Goal: Information Seeking & Learning: Learn about a topic

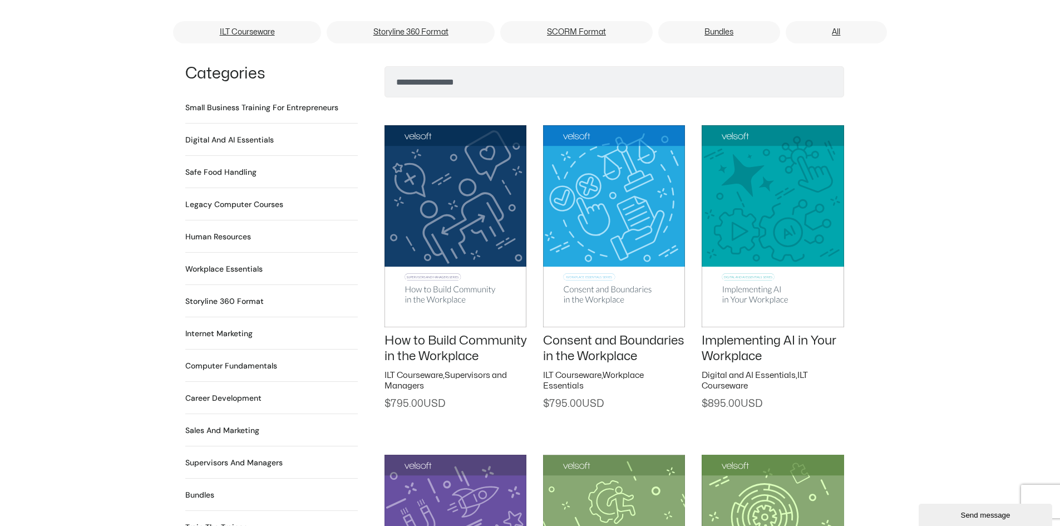
scroll to position [834, 0]
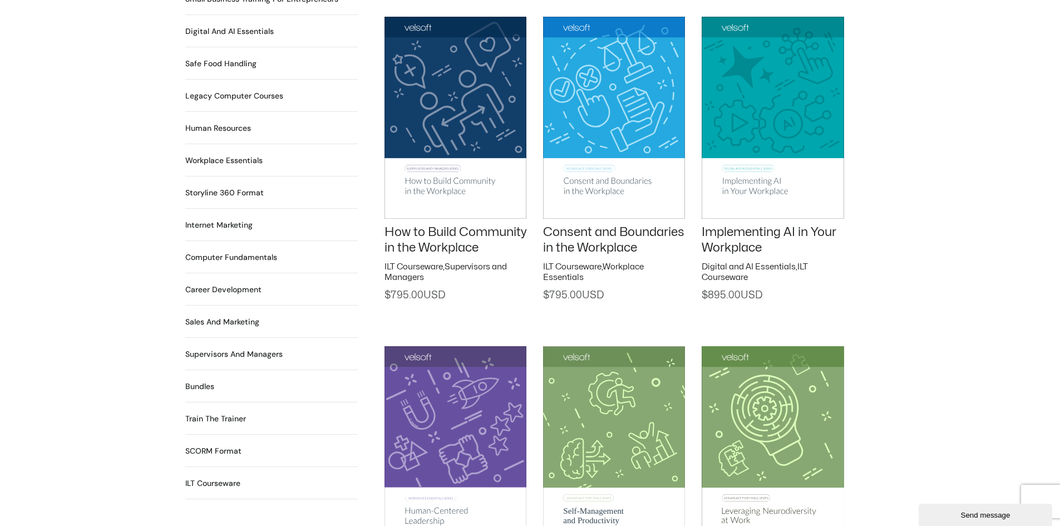
click at [432, 226] on link "How to Build Community in the Workplace" at bounding box center [455, 240] width 142 height 28
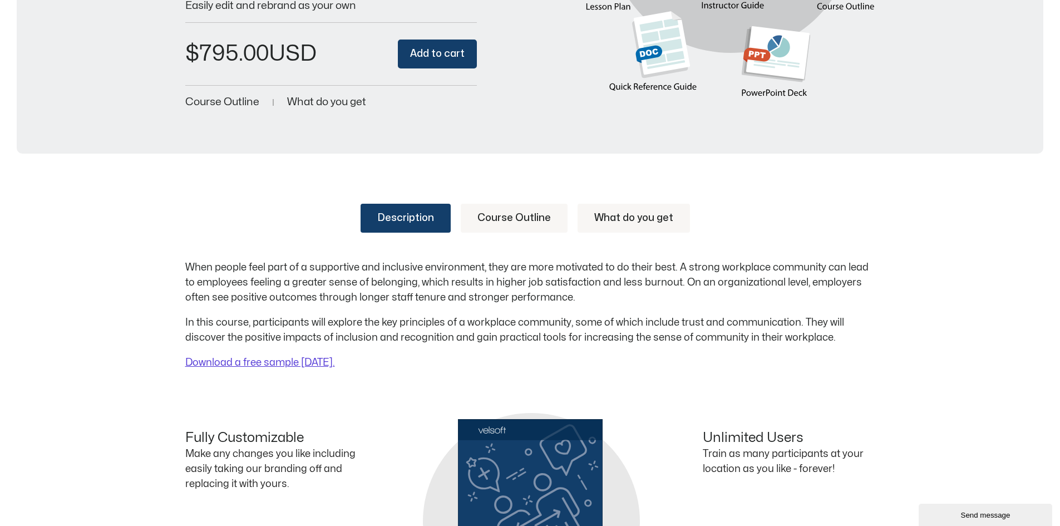
scroll to position [334, 0]
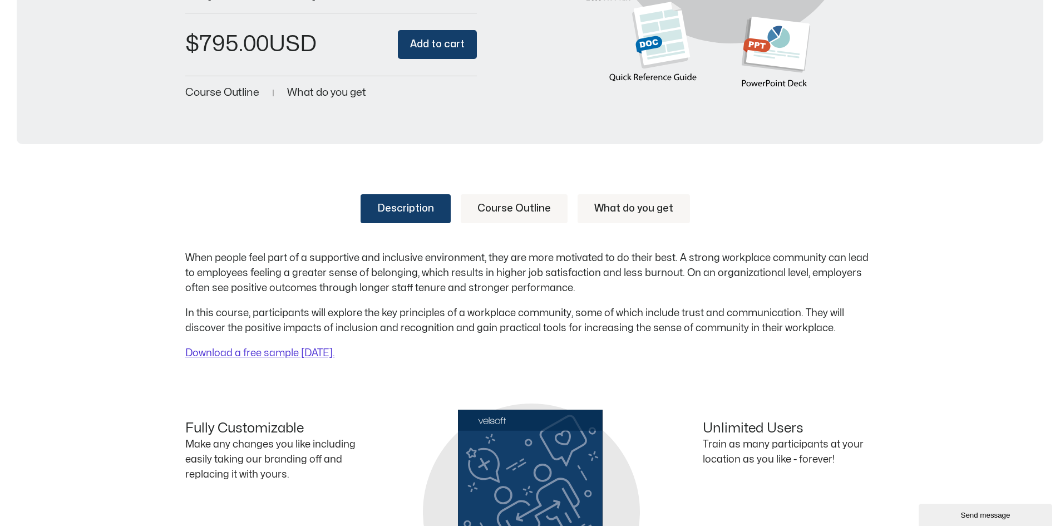
click at [510, 204] on link "Course Outline" at bounding box center [514, 208] width 107 height 29
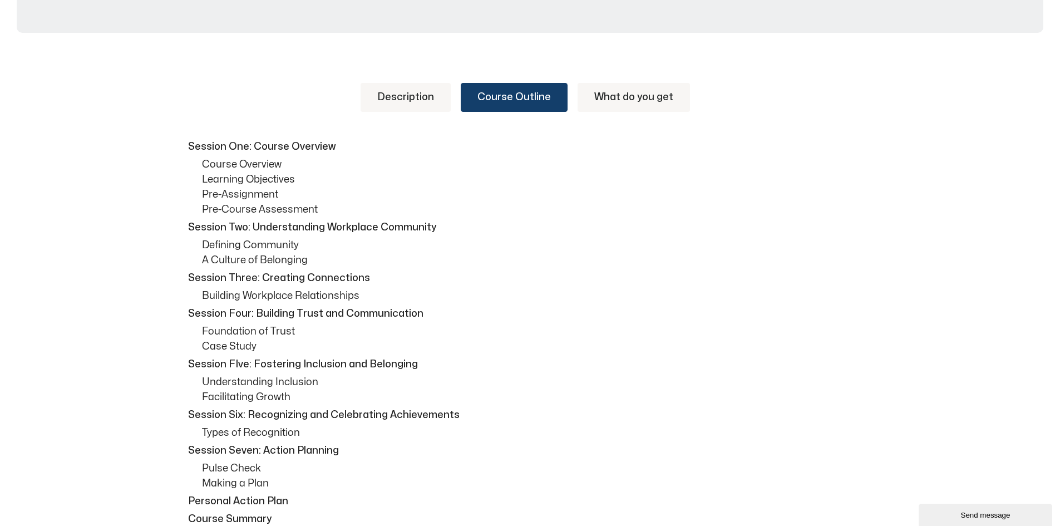
scroll to position [111, 0]
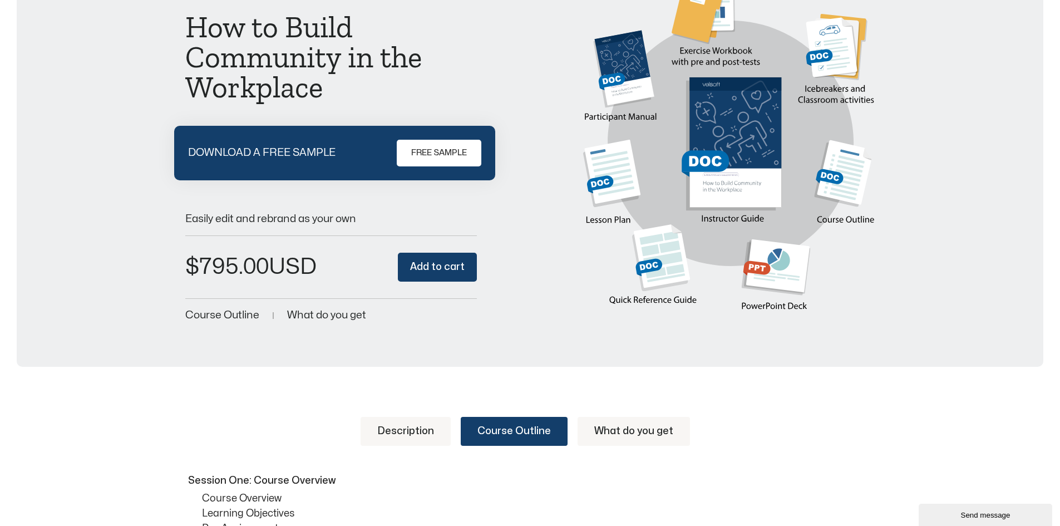
click at [627, 425] on link "What do you get" at bounding box center [633, 431] width 112 height 29
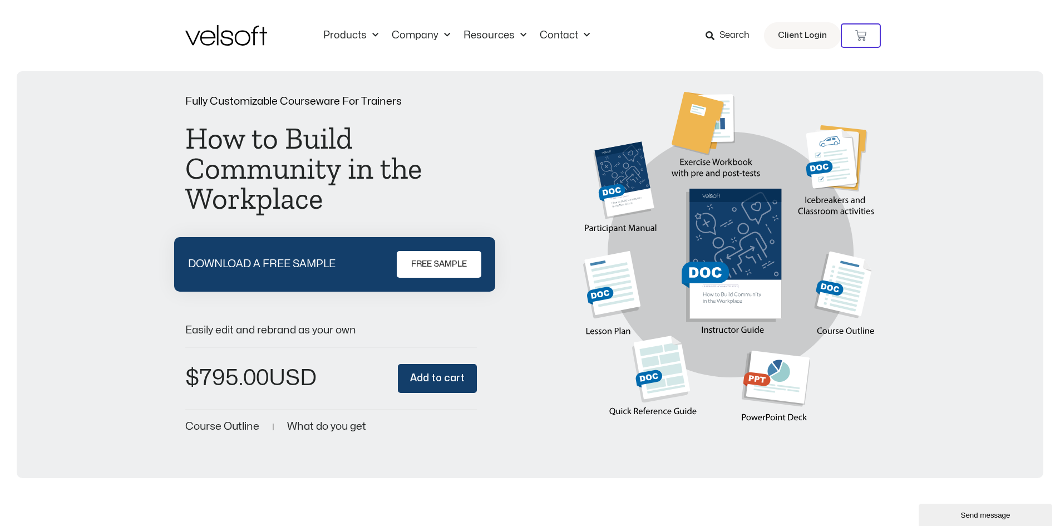
scroll to position [278, 0]
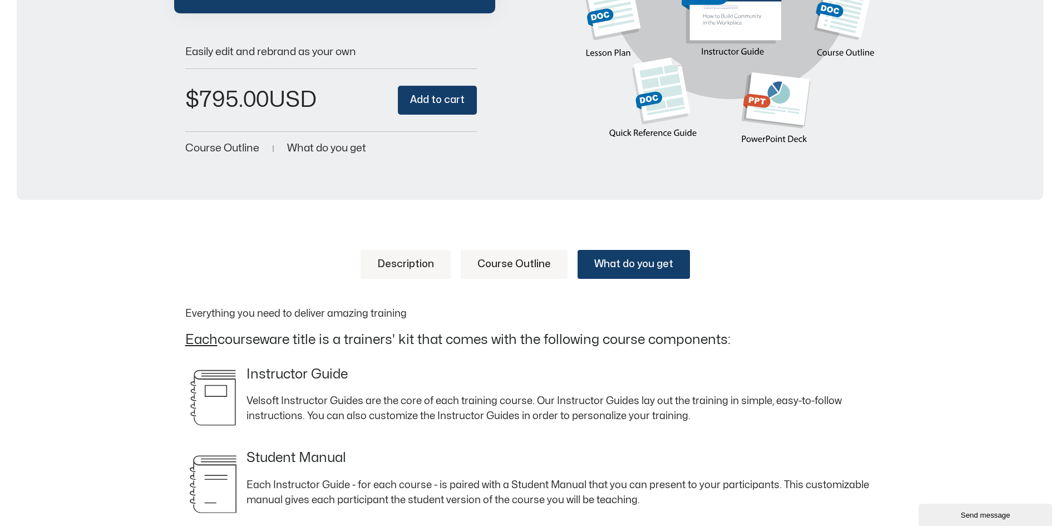
click at [407, 258] on link "Description" at bounding box center [405, 264] width 90 height 29
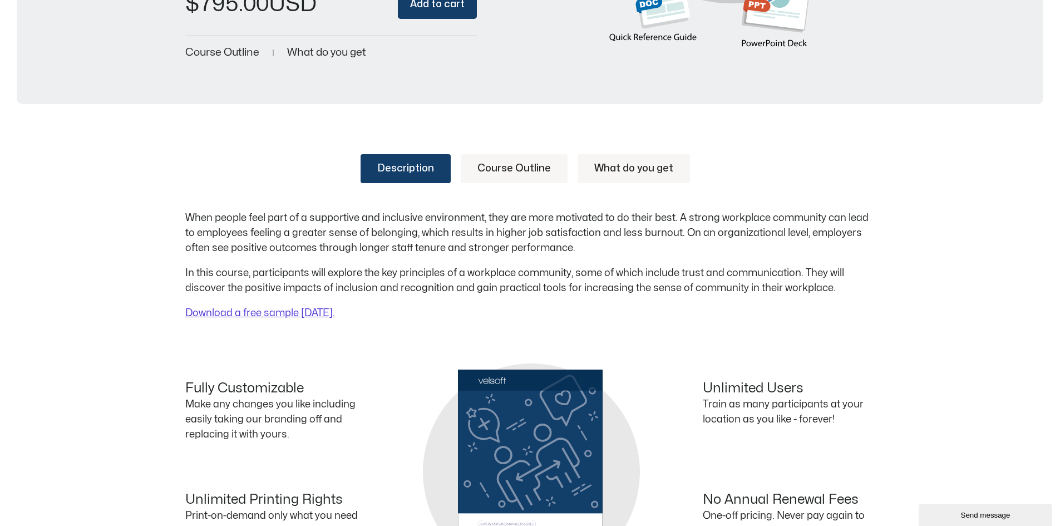
scroll to position [389, 0]
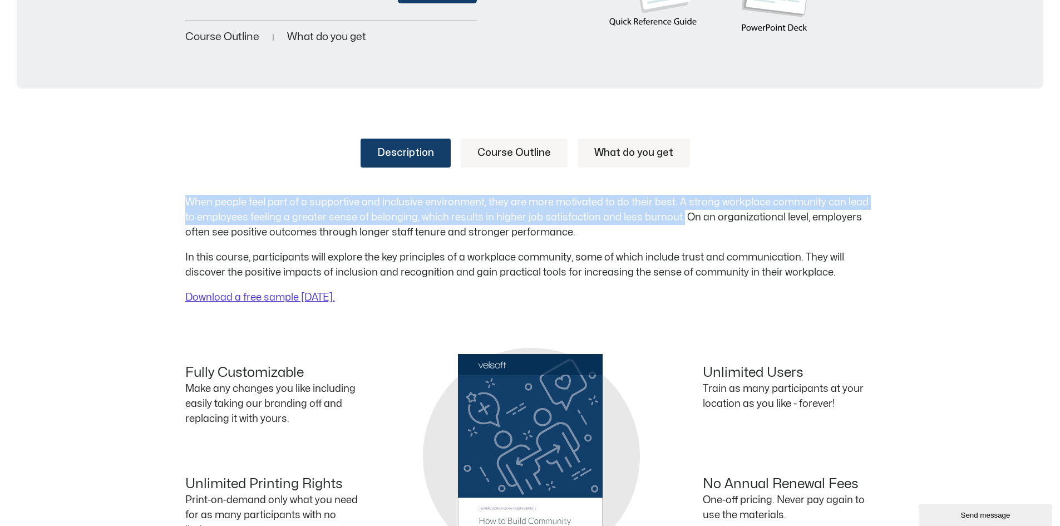
drag, startPoint x: 186, startPoint y: 199, endPoint x: 679, endPoint y: 214, distance: 493.6
click at [679, 214] on p "When people feel part of a supportive and inclusive environment, they are more …" at bounding box center [530, 217] width 690 height 45
copy p "When people feel part of a supportive and inclusive environment, they are more …"
click at [520, 150] on link "Course Outline" at bounding box center [514, 152] width 107 height 29
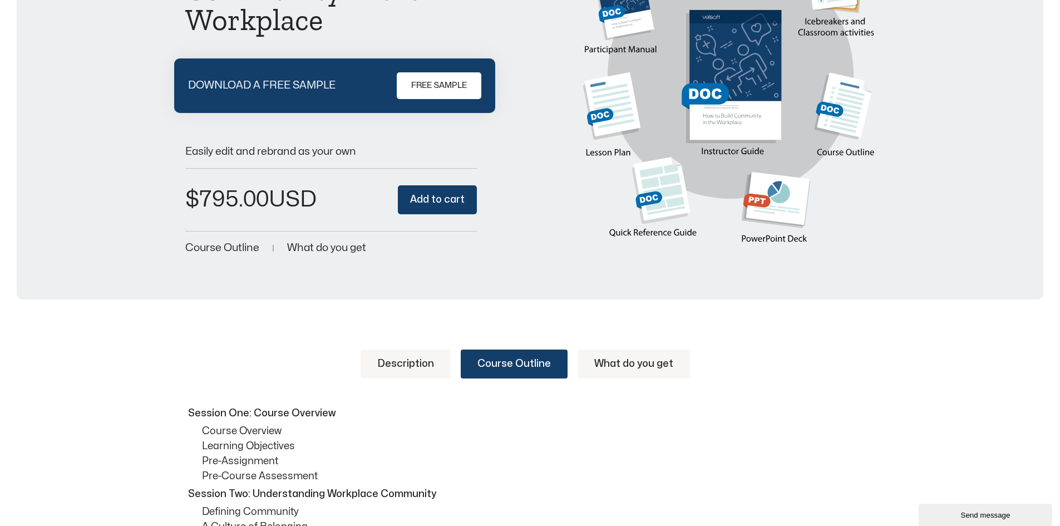
scroll to position [0, 0]
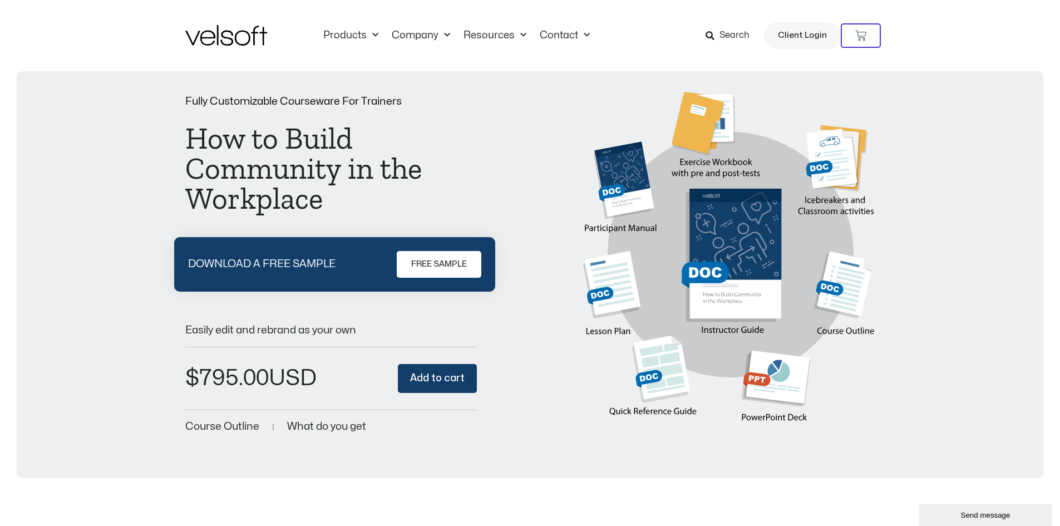
click at [714, 278] on img at bounding box center [729, 266] width 292 height 348
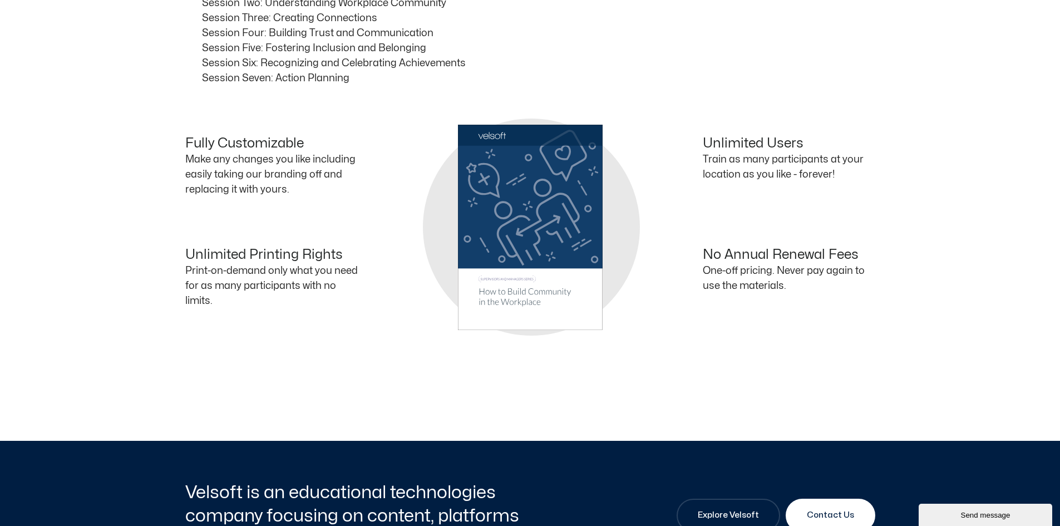
scroll to position [1112, 0]
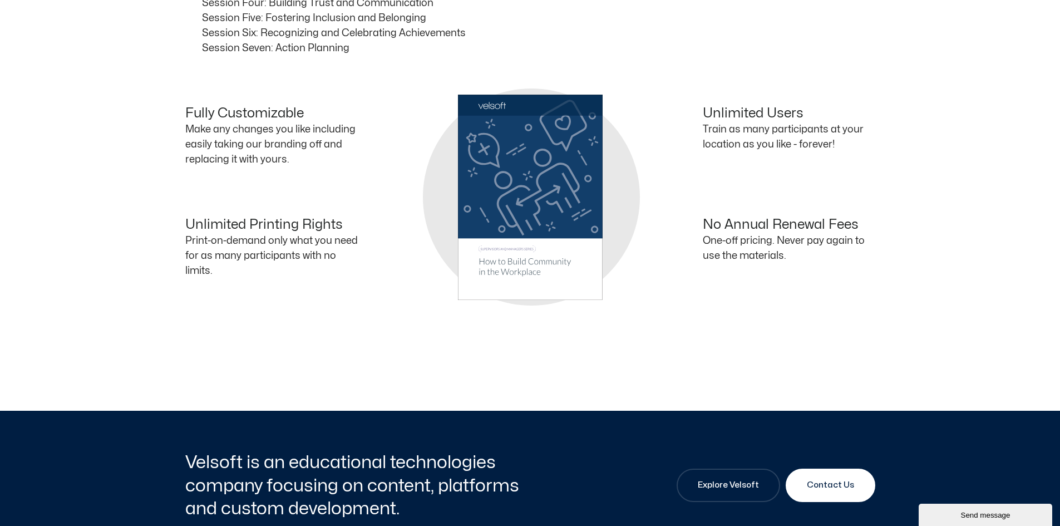
click at [524, 195] on div "Fully Customizable Make any changes you like including easily taking our brandi…" at bounding box center [530, 197] width 690 height 182
drag, startPoint x: 524, startPoint y: 195, endPoint x: 508, endPoint y: 239, distance: 46.3
click at [506, 239] on div "Unlimited Printing Rights Print-on-demand only what you need for as many partic…" at bounding box center [357, 252] width 345 height 71
click at [508, 239] on div "Unlimited Printing Rights Print-on-demand only what you need for as many partic…" at bounding box center [357, 252] width 345 height 71
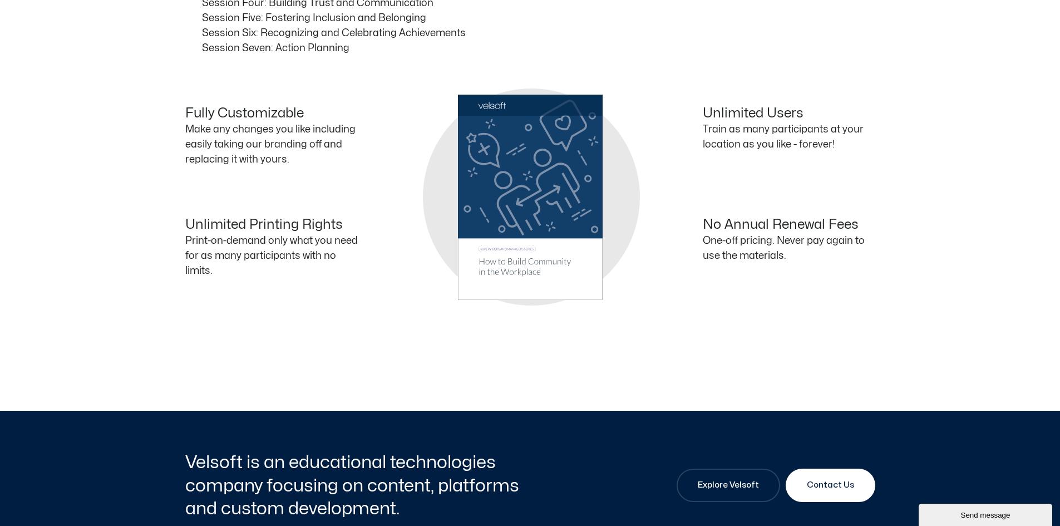
click at [530, 220] on div "No Annual Renewal Fees One-off pricing. Never pay again to use the materials." at bounding box center [702, 252] width 345 height 71
drag, startPoint x: 529, startPoint y: 219, endPoint x: 491, endPoint y: 231, distance: 40.6
click at [491, 231] on div "Unlimited Printing Rights Print-on-demand only what you need for as many partic…" at bounding box center [357, 252] width 345 height 71
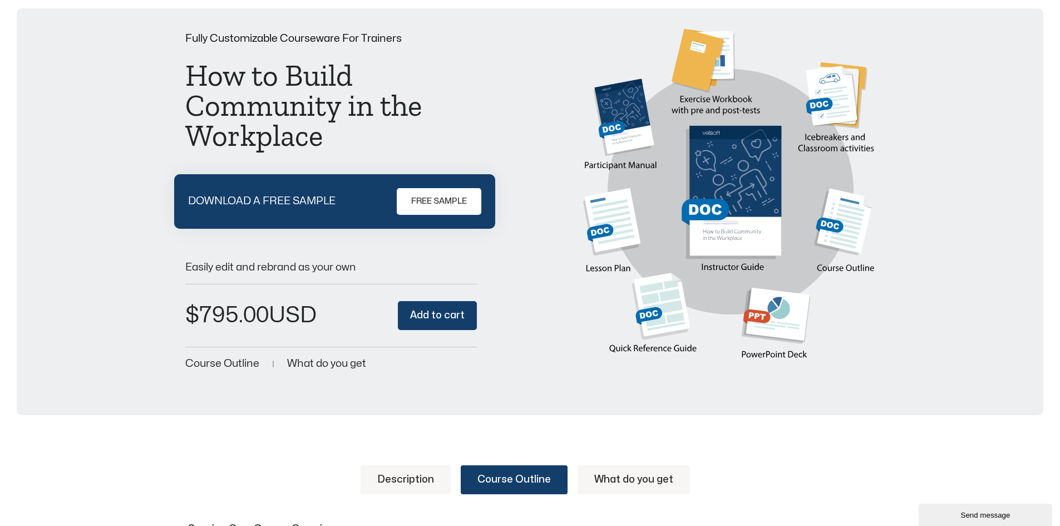
scroll to position [0, 0]
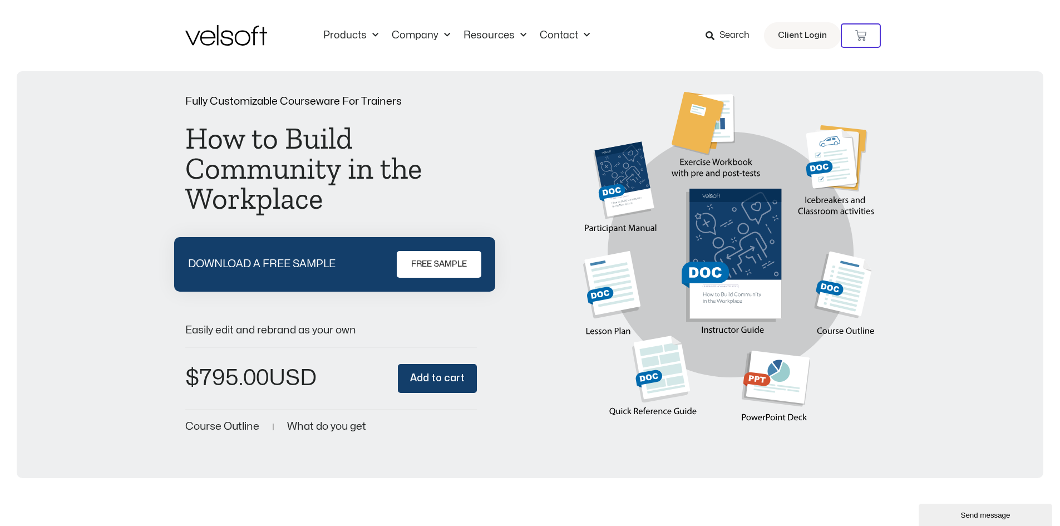
click at [716, 217] on img at bounding box center [729, 266] width 292 height 348
